Goal: Task Accomplishment & Management: Use online tool/utility

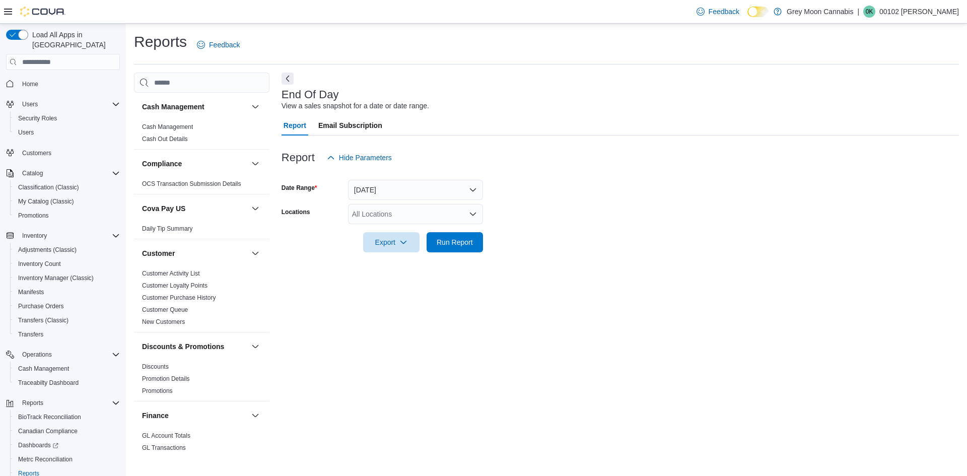
scroll to position [15, 0]
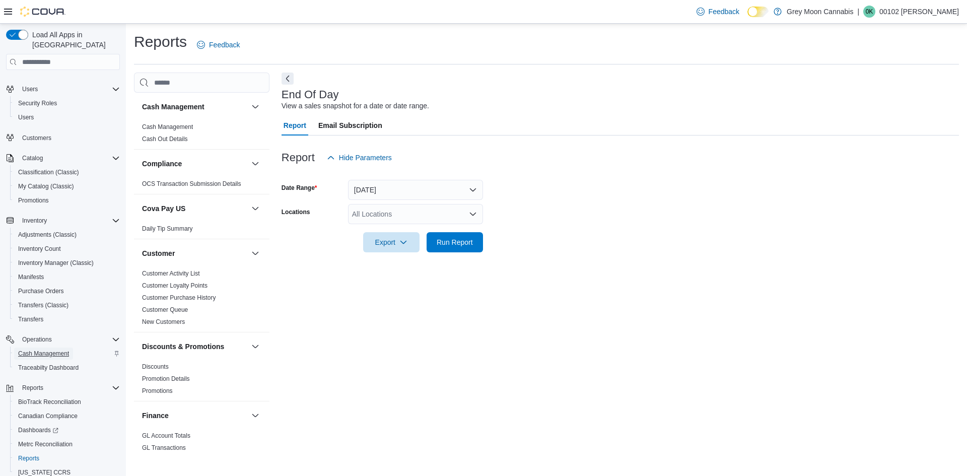
click at [41, 350] on span "Cash Management" at bounding box center [43, 354] width 51 height 8
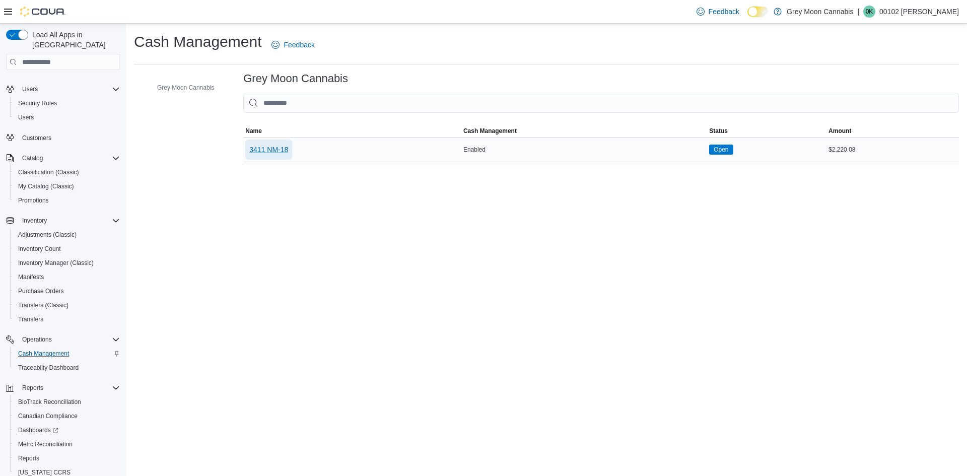
click at [278, 145] on span "3411 NM-18" at bounding box center [268, 150] width 39 height 10
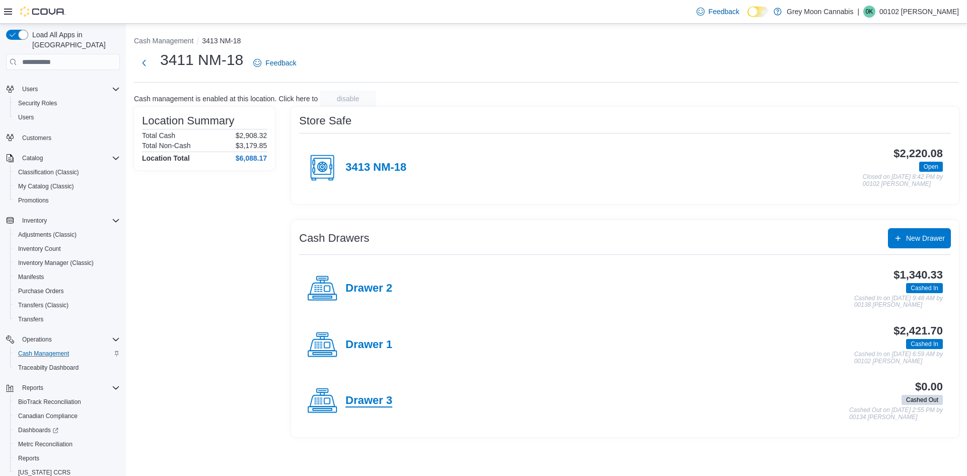
click at [372, 403] on h4 "Drawer 3" at bounding box center [369, 400] width 47 height 13
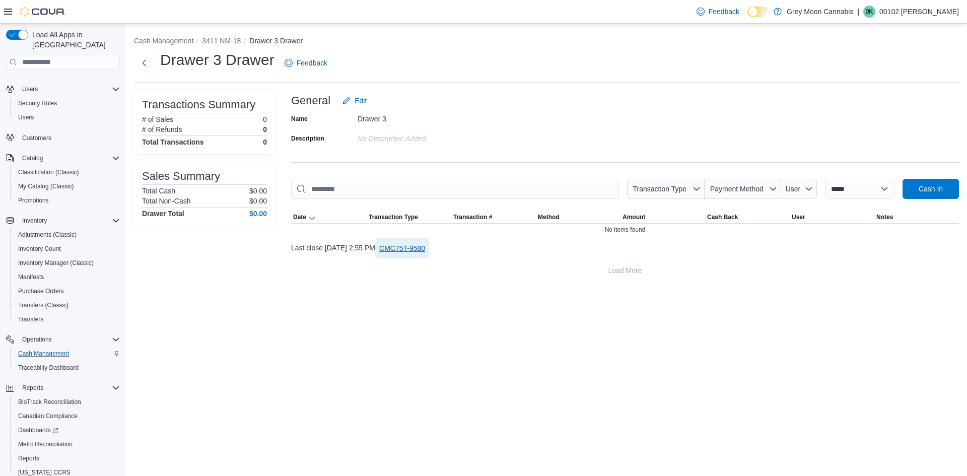
click at [425, 247] on span "CMC75T-9580" at bounding box center [402, 248] width 46 height 10
